Goal: Task Accomplishment & Management: Complete application form

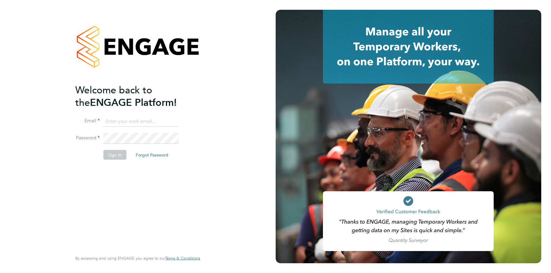
type input "[PERSON_NAME][EMAIL_ADDRESS][PERSON_NAME][DOMAIN_NAME]"
click at [113, 148] on li "Password" at bounding box center [134, 141] width 119 height 17
click at [112, 150] on button "Sign In" at bounding box center [114, 155] width 23 height 10
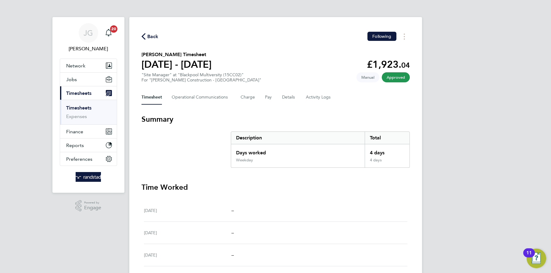
click at [79, 109] on link "Timesheets" at bounding box center [78, 108] width 25 height 6
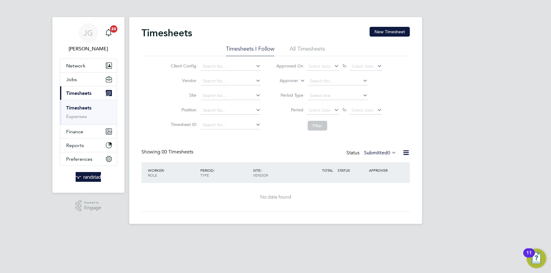
click at [79, 109] on link "Timesheets" at bounding box center [78, 108] width 25 height 6
click at [396, 27] on button "New Timesheet" at bounding box center [390, 32] width 40 height 10
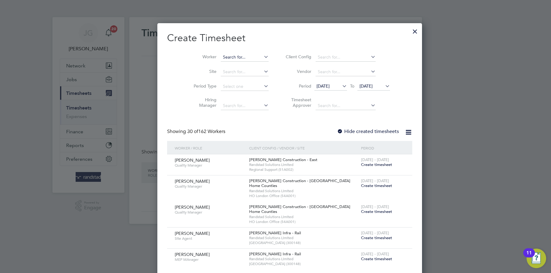
scroll to position [1271, 236]
click at [230, 55] on input at bounding box center [245, 57] width 48 height 9
click at [222, 56] on input at bounding box center [245, 57] width 48 height 9
click at [410, 29] on div at bounding box center [415, 29] width 11 height 11
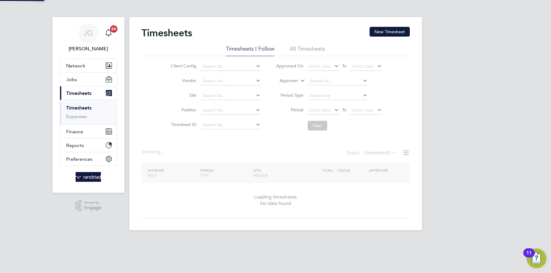
scroll to position [171, 236]
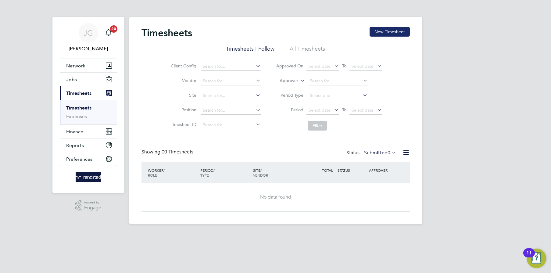
click at [383, 32] on button "New Timesheet" at bounding box center [390, 32] width 40 height 10
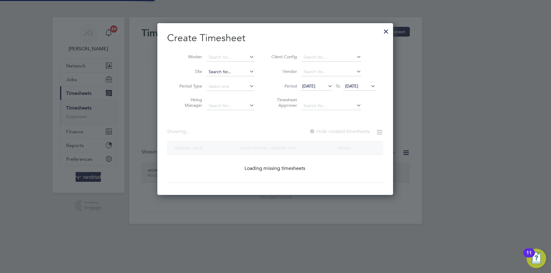
scroll to position [171, 236]
click at [226, 56] on input at bounding box center [231, 57] width 48 height 9
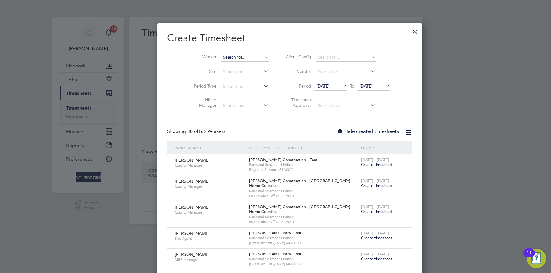
scroll to position [1271, 236]
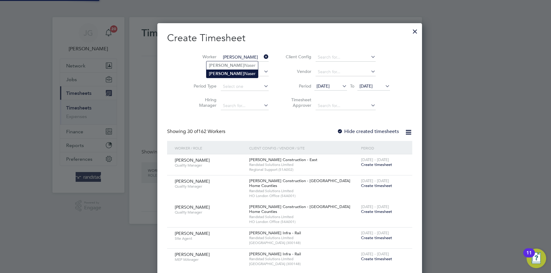
click at [223, 71] on li "Suhail Naser" at bounding box center [233, 74] width 52 height 8
type input "Suhail Naser"
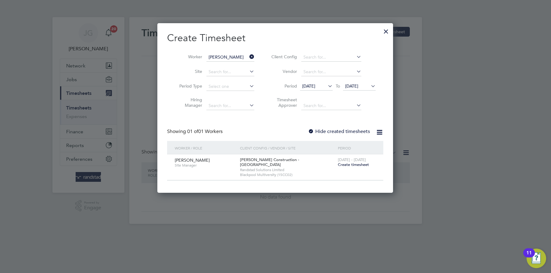
scroll to position [165, 236]
click at [350, 167] on span "Create timesheet" at bounding box center [353, 164] width 31 height 5
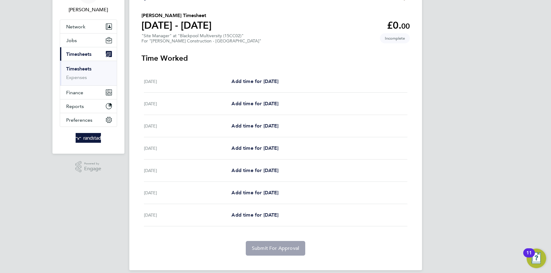
scroll to position [44, 0]
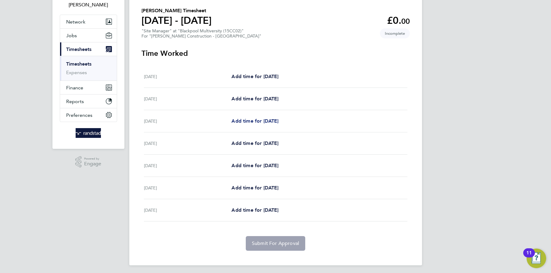
click at [258, 119] on span "Add time for Mon 22 Sep" at bounding box center [255, 121] width 47 height 6
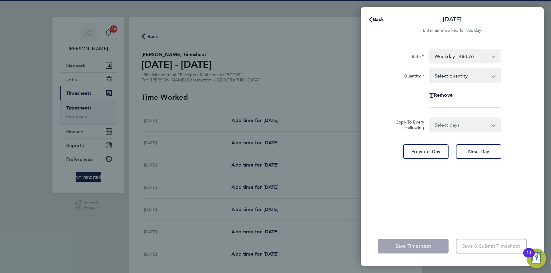
click at [438, 82] on div "Select quantity 0.5 1" at bounding box center [465, 75] width 72 height 15
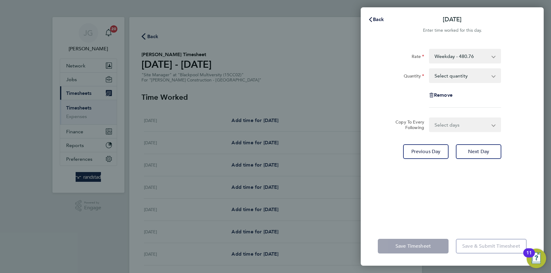
click at [442, 70] on select "Select quantity 0.5 1" at bounding box center [461, 75] width 63 height 13
select select "1"
click at [430, 69] on select "Select quantity 0.5 1" at bounding box center [461, 75] width 63 height 13
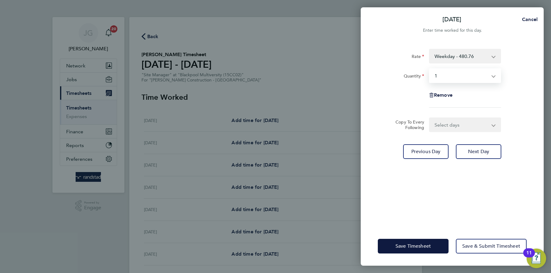
click at [450, 125] on select "Select days Day Tuesday Wednesday Thursday Friday" at bounding box center [462, 124] width 64 height 13
select select "DAY"
click at [430, 118] on select "Select days Day Tuesday Wednesday Thursday Friday" at bounding box center [462, 124] width 64 height 13
select select "2025-09-26"
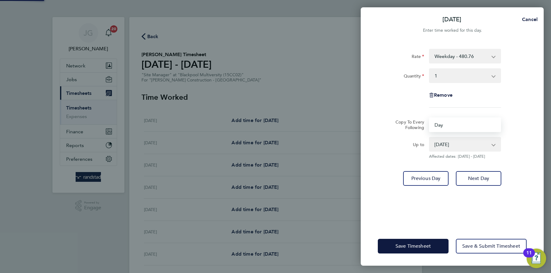
click at [451, 140] on select "23 Sep 2025 24 Sep 2025 25 Sep 2025 26 Sep 2025" at bounding box center [461, 144] width 63 height 13
click at [430, 138] on select "23 Sep 2025 24 Sep 2025 25 Sep 2025 26 Sep 2025" at bounding box center [461, 144] width 63 height 13
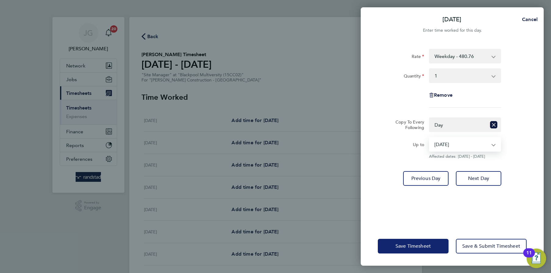
click at [437, 243] on button "Save Timesheet" at bounding box center [413, 246] width 71 height 15
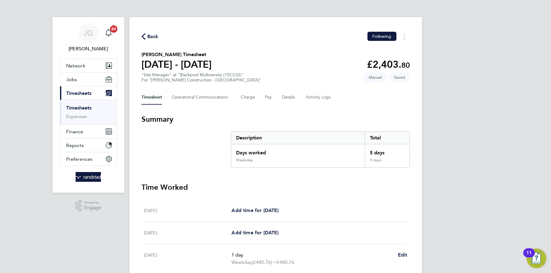
scroll to position [172, 0]
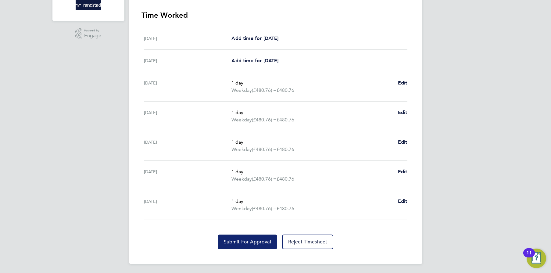
click at [255, 245] on button "Submit For Approval" at bounding box center [248, 242] width 60 height 15
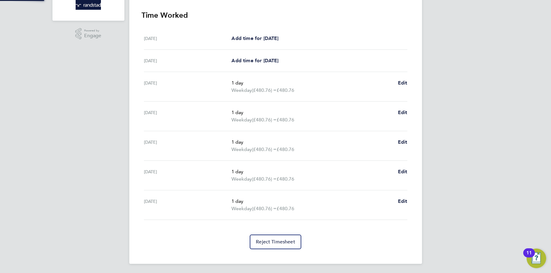
scroll to position [0, 0]
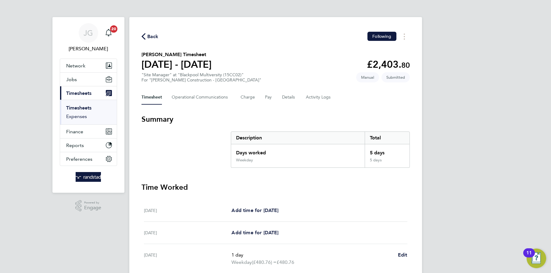
click at [82, 118] on link "Expenses" at bounding box center [76, 117] width 21 height 6
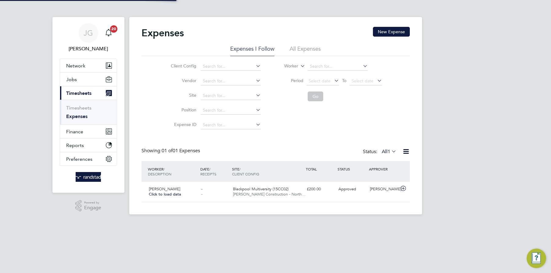
scroll to position [15, 74]
click at [392, 28] on button "New Expense" at bounding box center [391, 32] width 37 height 10
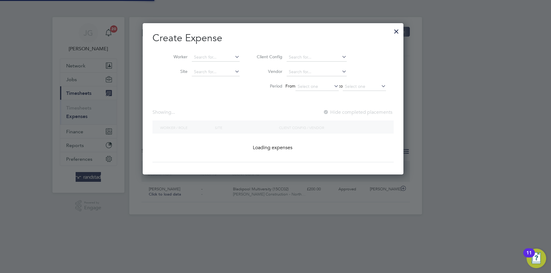
scroll to position [152, 265]
click at [197, 54] on input at bounding box center [216, 57] width 48 height 9
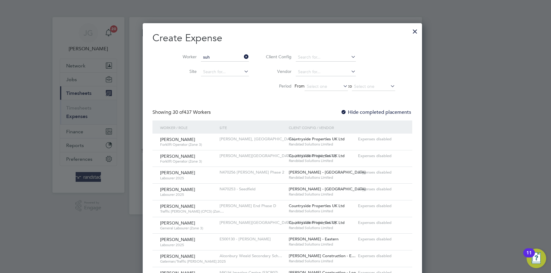
scroll to position [0, 0]
click at [200, 73] on b "Suh" at bounding box center [197, 73] width 7 height 5
type input "Suhail Naser"
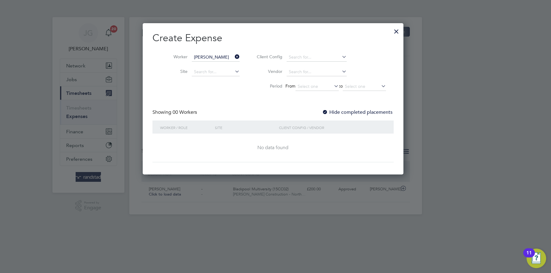
click at [377, 114] on label "Hide completed placements" at bounding box center [357, 112] width 70 height 6
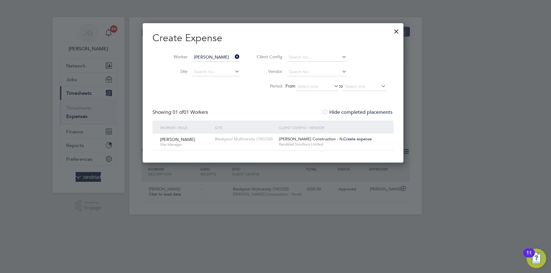
click at [351, 139] on span "Create expense" at bounding box center [358, 138] width 28 height 5
type input "Justin Kay"
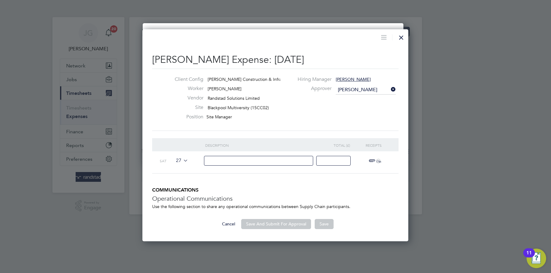
click at [182, 160] on icon at bounding box center [182, 160] width 0 height 5
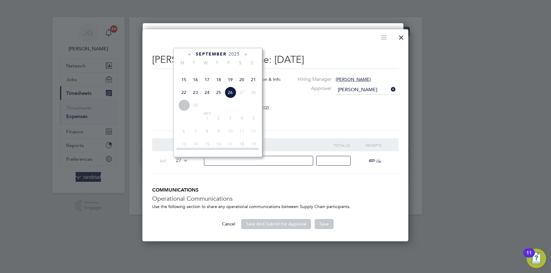
click at [253, 85] on span "21" at bounding box center [254, 80] width 12 height 12
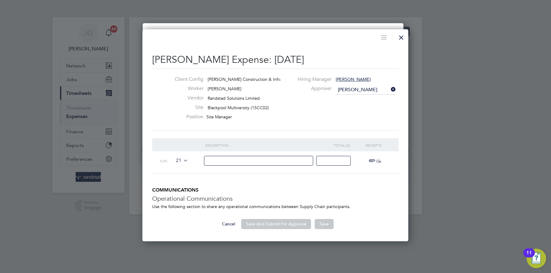
click at [250, 160] on input at bounding box center [259, 161] width 110 height 10
type input "Hotel"
click at [343, 161] on input at bounding box center [333, 161] width 34 height 10
type input "200"
click at [372, 164] on span "ï¼‹" at bounding box center [373, 160] width 13 height 7
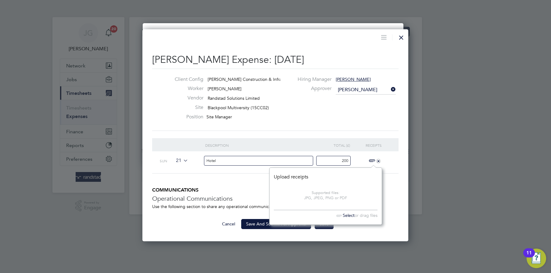
click at [351, 213] on span "Select" at bounding box center [344, 215] width 21 height 5
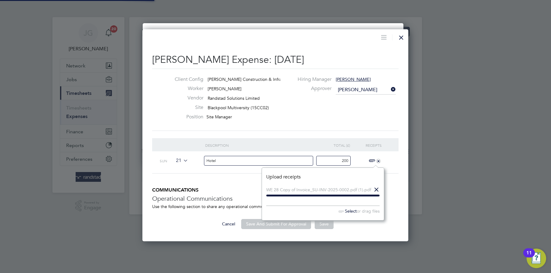
click at [361, 222] on div "Cancel Save And Submit For Approval Save" at bounding box center [275, 224] width 247 height 10
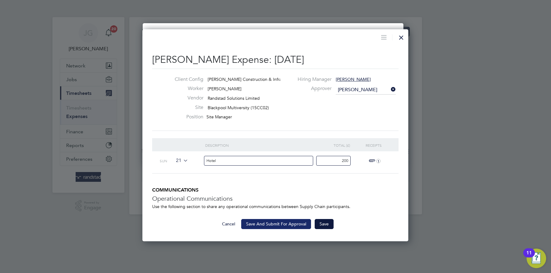
click at [310, 225] on button "Save And Submit For Approval" at bounding box center [276, 224] width 70 height 10
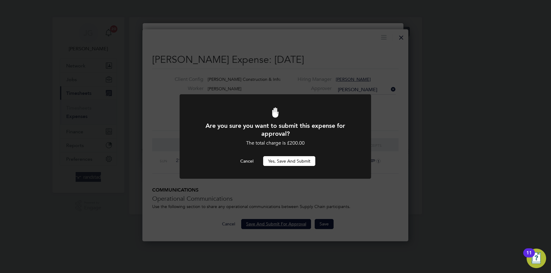
click at [285, 157] on button "Yes, Save and Submit" at bounding box center [289, 161] width 52 height 10
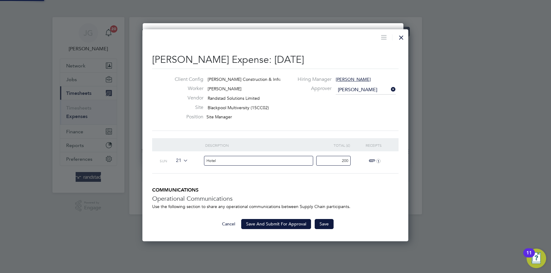
click at [285, 157] on button "Yes, Save and Submit" at bounding box center [289, 161] width 52 height 10
